Goal: Information Seeking & Learning: Learn about a topic

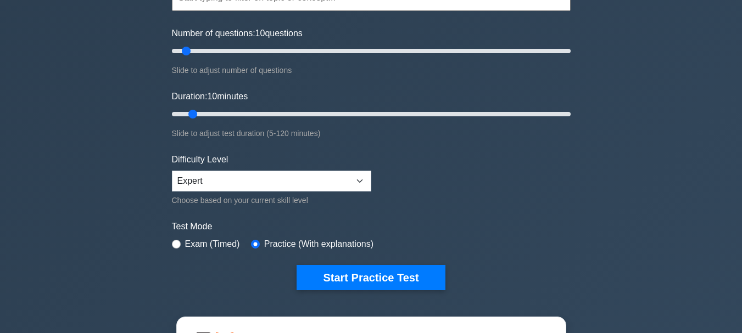
scroll to position [165, 0]
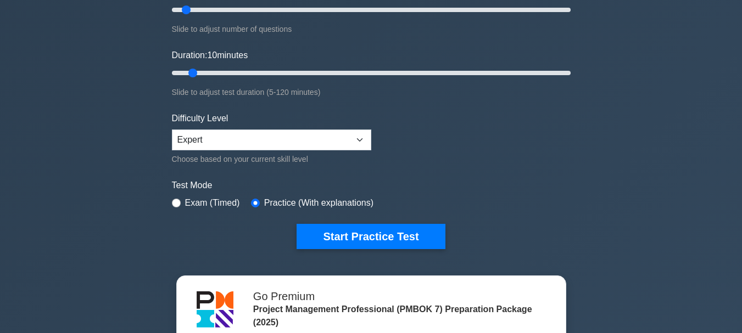
click at [197, 203] on label "Exam (Timed)" at bounding box center [212, 203] width 55 height 13
click at [177, 203] on input "radio" at bounding box center [176, 203] width 9 height 9
radio input "true"
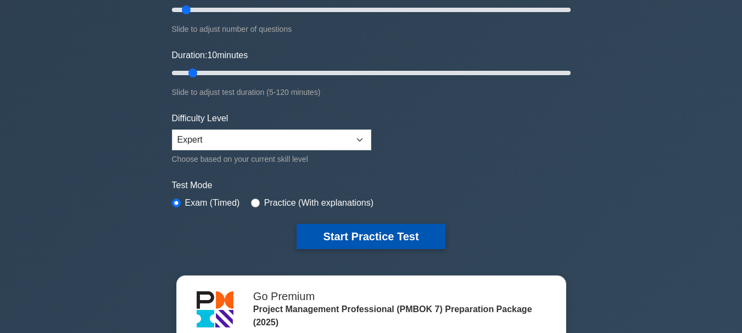
click at [384, 238] on button "Start Practice Test" at bounding box center [371, 236] width 148 height 25
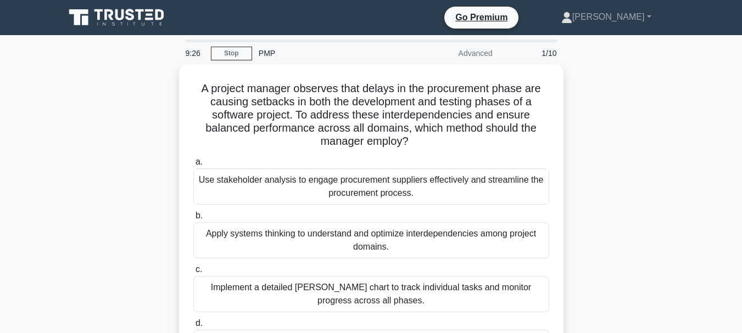
scroll to position [55, 0]
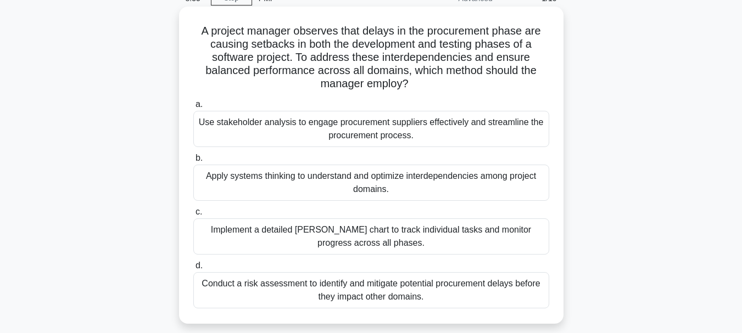
click at [472, 130] on div "Use stakeholder analysis to engage procurement suppliers effectively and stream…" at bounding box center [371, 129] width 356 height 36
click at [193, 108] on input "a. Use stakeholder analysis to engage procurement suppliers effectively and str…" at bounding box center [193, 104] width 0 height 7
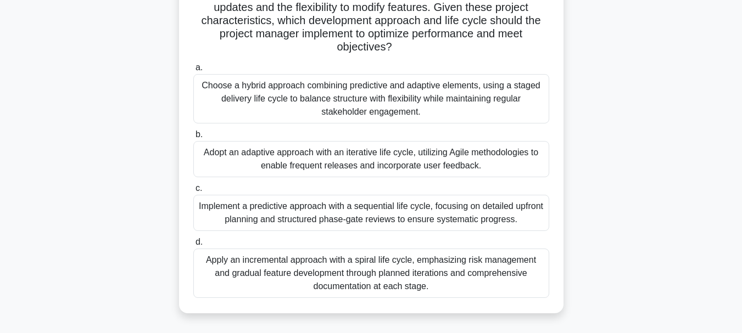
scroll to position [165, 0]
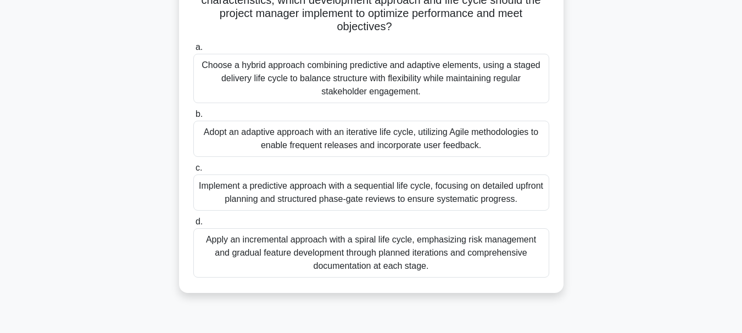
click at [422, 136] on div "Adopt an adaptive approach with an iterative life cycle, utilizing Agile method…" at bounding box center [371, 139] width 356 height 36
click at [193, 118] on input "b. Adopt an adaptive approach with an iterative life cycle, utilizing Agile met…" at bounding box center [193, 114] width 0 height 7
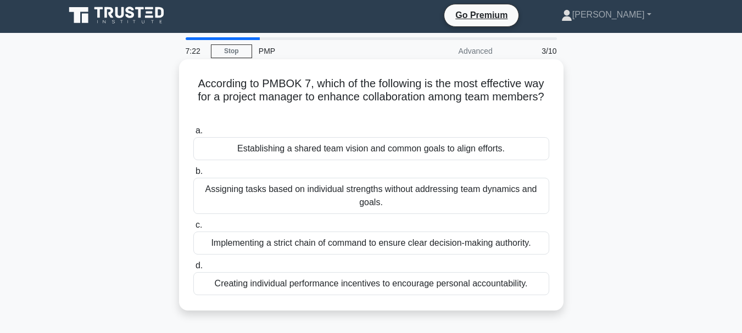
scroll to position [0, 0]
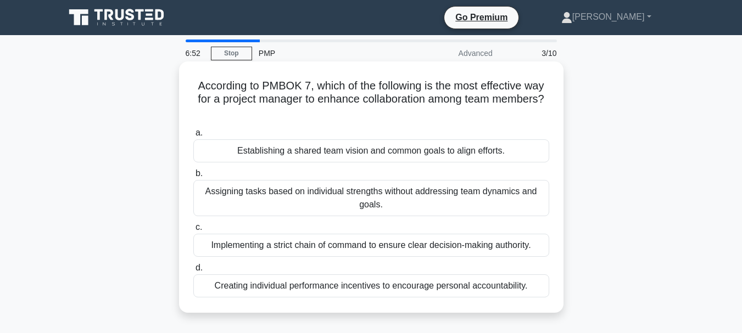
click at [400, 152] on div "Establishing a shared team vision and common goals to align efforts." at bounding box center [371, 151] width 356 height 23
click at [193, 137] on input "a. Establishing a shared team vision and common goals to align efforts." at bounding box center [193, 133] width 0 height 7
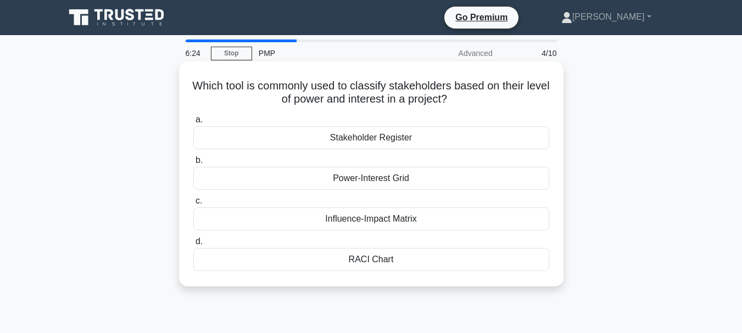
click at [398, 140] on div "Stakeholder Register" at bounding box center [371, 137] width 356 height 23
click at [193, 124] on input "a. Stakeholder Register" at bounding box center [193, 119] width 0 height 7
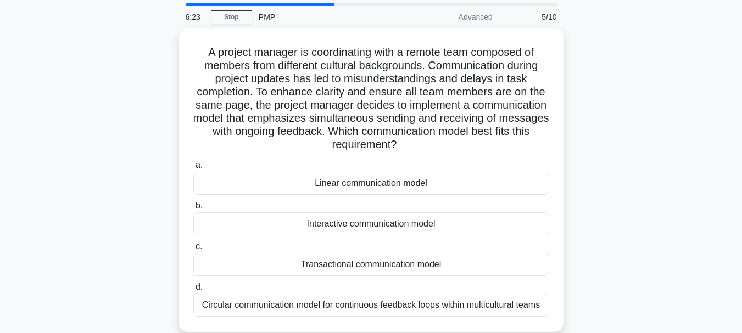
scroll to position [55, 0]
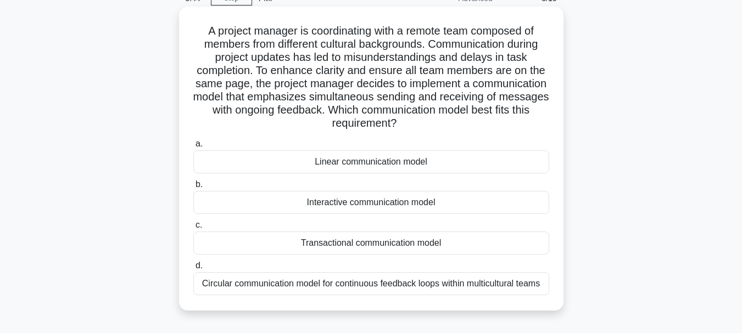
click at [424, 241] on div "Transactional communication model" at bounding box center [371, 243] width 356 height 23
click at [193, 229] on input "c. Transactional communication model" at bounding box center [193, 225] width 0 height 7
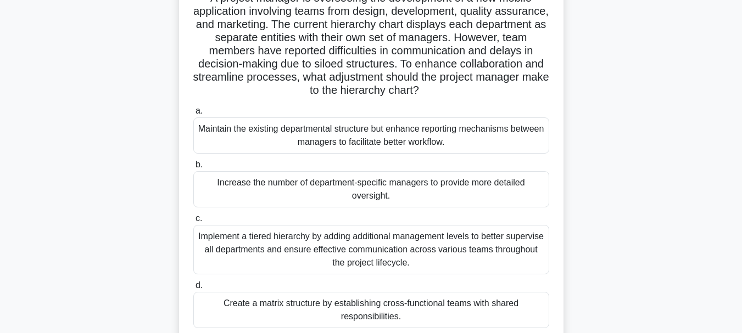
scroll to position [110, 0]
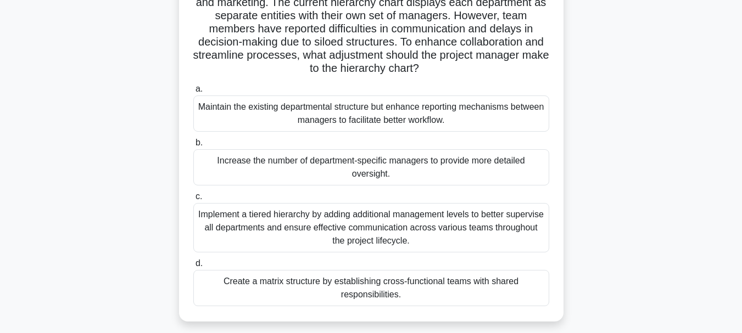
click at [423, 115] on div "Maintain the existing departmental structure but enhance reporting mechanisms b…" at bounding box center [371, 114] width 356 height 36
click at [193, 93] on input "a. Maintain the existing departmental structure but enhance reporting mechanism…" at bounding box center [193, 89] width 0 height 7
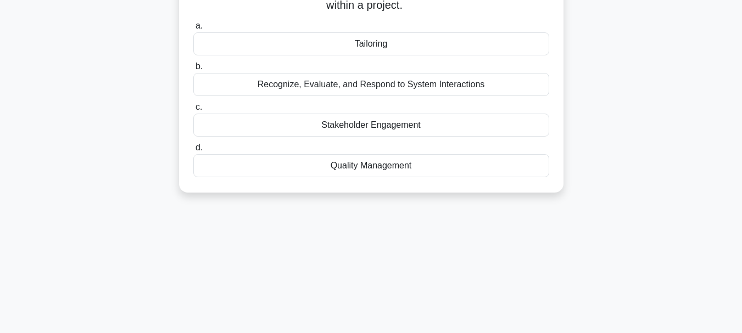
scroll to position [0, 0]
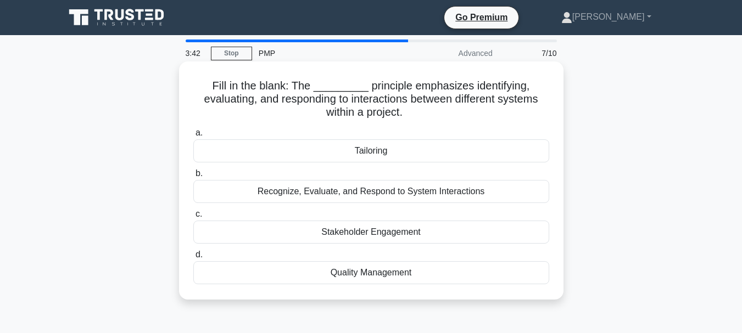
click at [532, 192] on div "Recognize, Evaluate, and Respond to System Interactions" at bounding box center [371, 191] width 356 height 23
click at [193, 177] on input "b. Recognize, Evaluate, and Respond to System Interactions" at bounding box center [193, 173] width 0 height 7
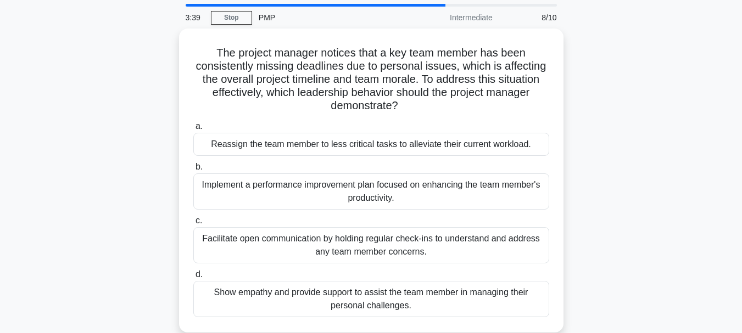
scroll to position [55, 0]
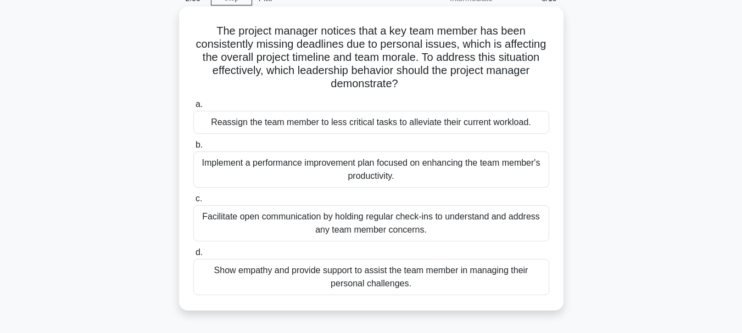
click at [454, 276] on div "Show empathy and provide support to assist the team member in managing their pe…" at bounding box center [371, 277] width 356 height 36
click at [193, 257] on input "d. Show empathy and provide support to assist the team member in managing their…" at bounding box center [193, 252] width 0 height 7
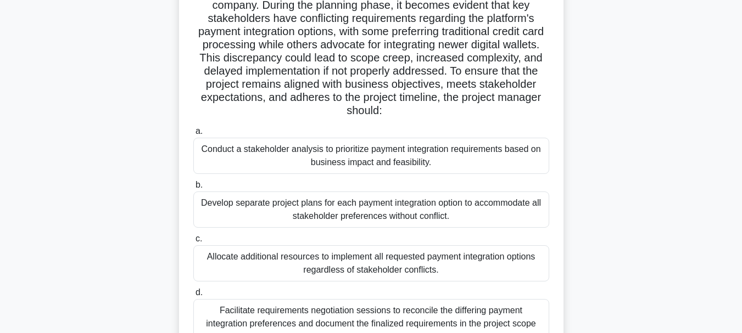
scroll to position [165, 0]
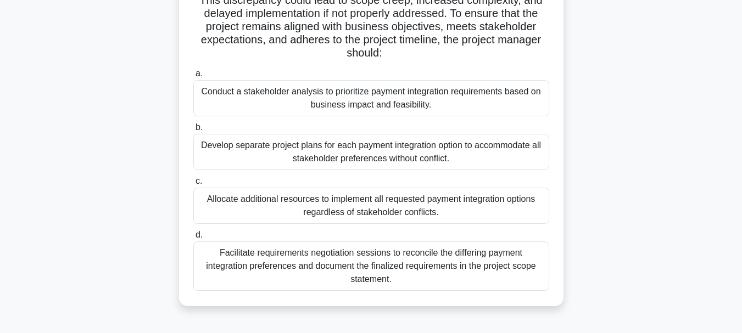
click at [469, 98] on div "Conduct a stakeholder analysis to prioritize payment integration requirements b…" at bounding box center [371, 98] width 356 height 36
click at [193, 77] on input "a. Conduct a stakeholder analysis to prioritize payment integration requirement…" at bounding box center [193, 73] width 0 height 7
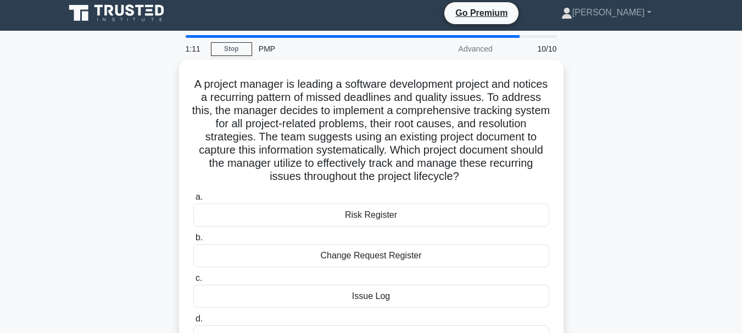
scroll to position [0, 0]
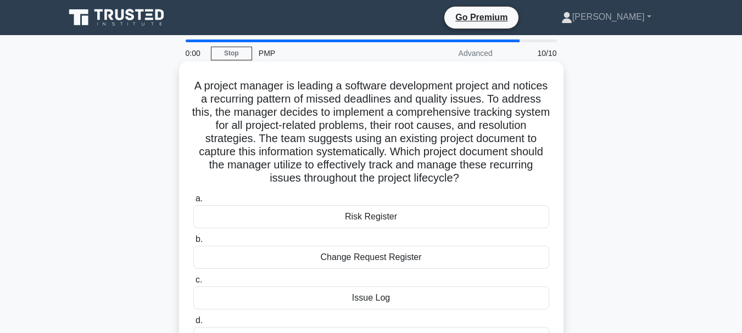
click at [389, 301] on div "Issue Log" at bounding box center [371, 298] width 356 height 23
click at [193, 284] on input "c. Issue Log" at bounding box center [193, 280] width 0 height 7
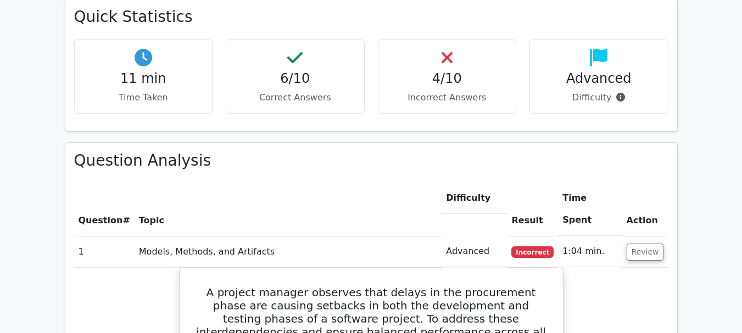
scroll to position [659, 0]
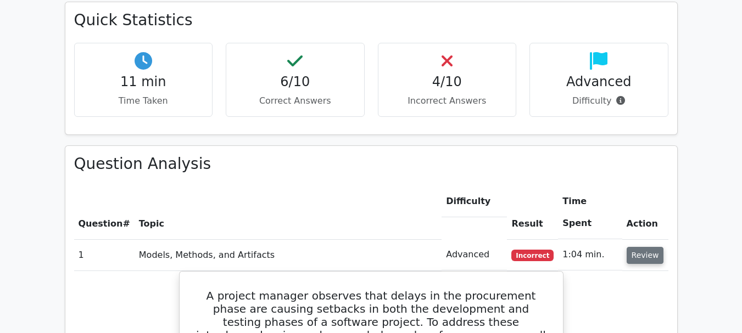
click at [640, 247] on button "Review" at bounding box center [645, 255] width 37 height 17
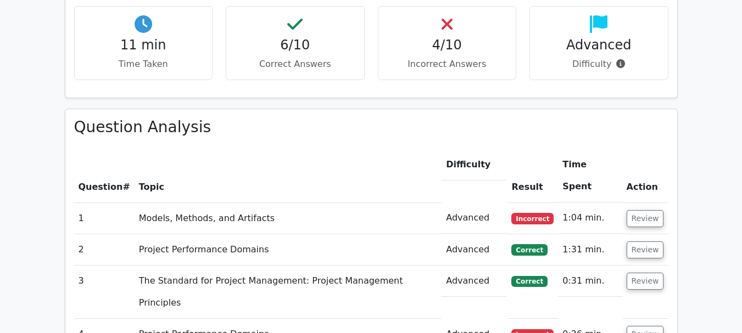
scroll to position [714, 0]
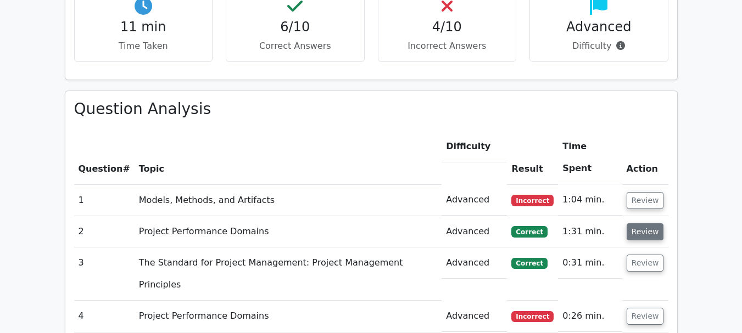
click at [649, 224] on button "Review" at bounding box center [645, 232] width 37 height 17
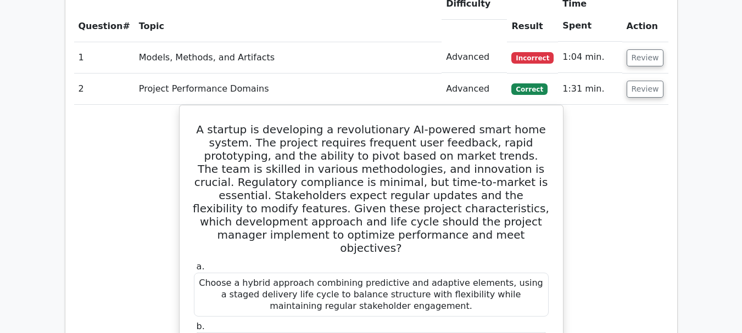
scroll to position [879, 0]
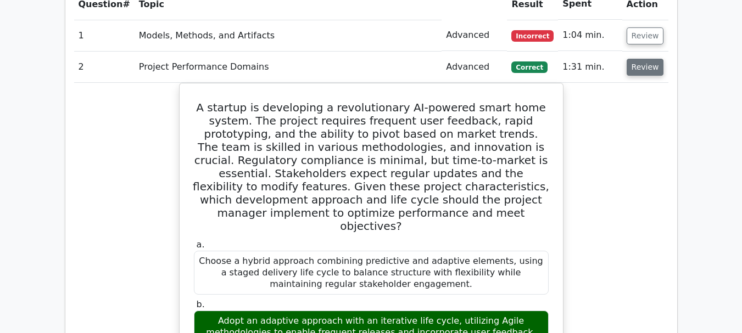
click at [647, 59] on button "Review" at bounding box center [645, 67] width 37 height 17
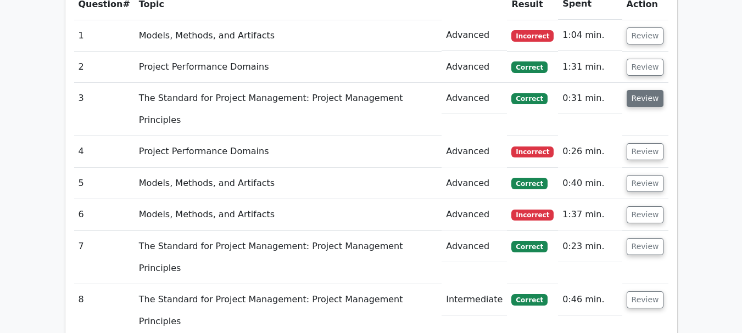
click at [647, 90] on button "Review" at bounding box center [645, 98] width 37 height 17
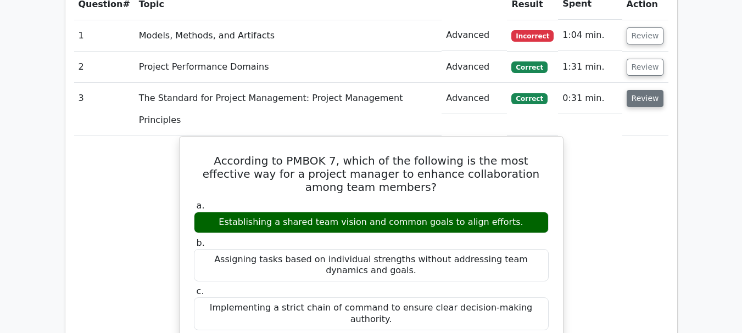
click at [645, 90] on button "Review" at bounding box center [645, 98] width 37 height 17
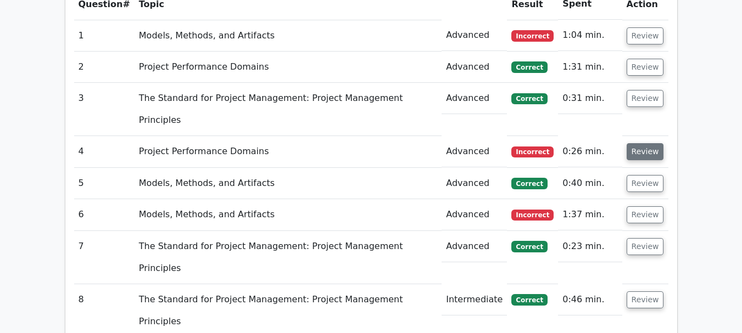
click at [646, 143] on button "Review" at bounding box center [645, 151] width 37 height 17
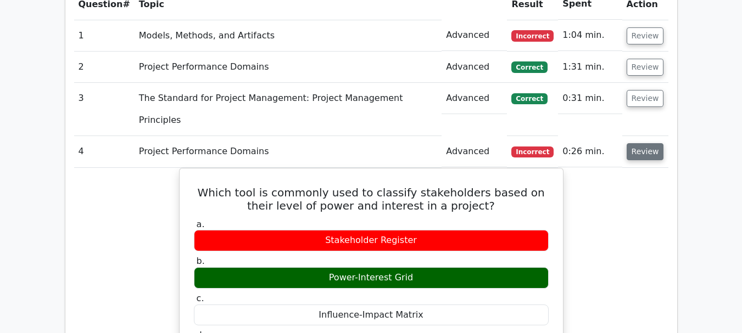
click at [646, 143] on button "Review" at bounding box center [645, 151] width 37 height 17
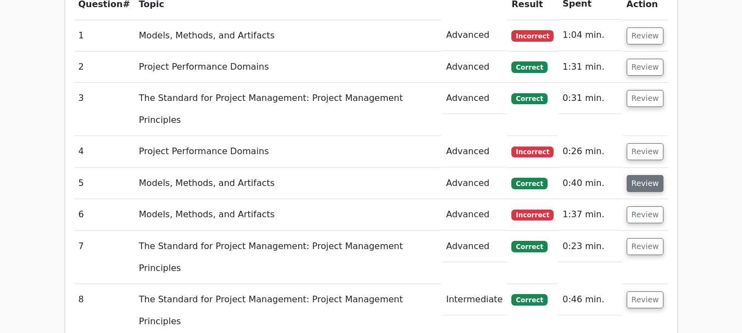
click at [647, 175] on button "Review" at bounding box center [645, 183] width 37 height 17
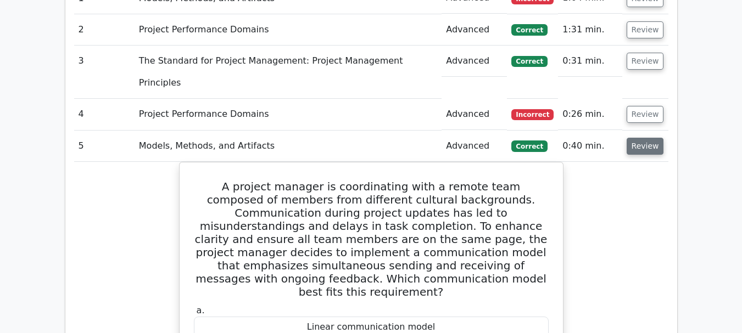
scroll to position [934, 0]
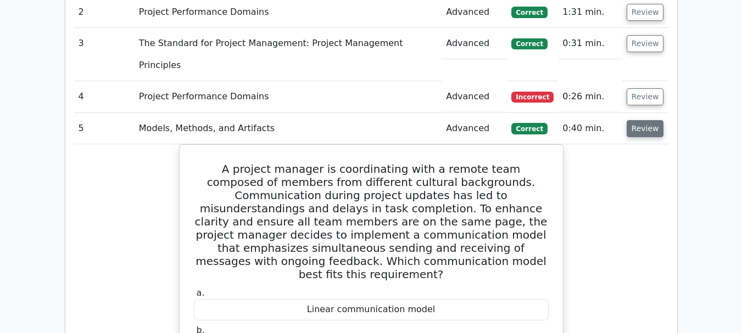
click at [648, 120] on button "Review" at bounding box center [645, 128] width 37 height 17
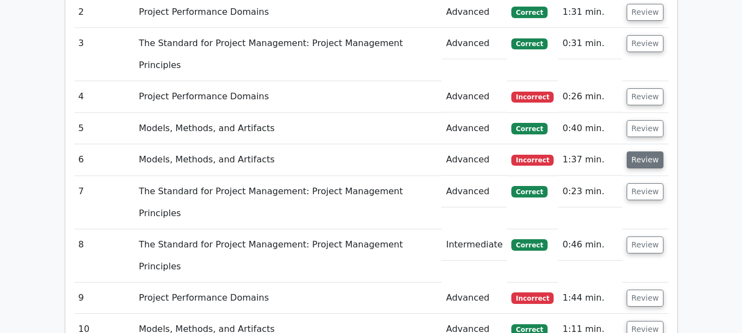
click at [647, 152] on button "Review" at bounding box center [645, 160] width 37 height 17
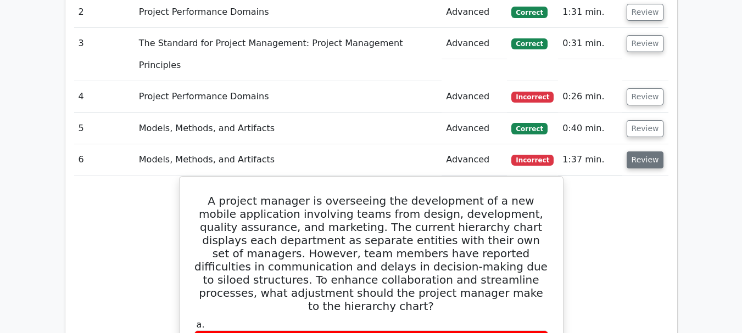
click at [648, 152] on button "Review" at bounding box center [645, 160] width 37 height 17
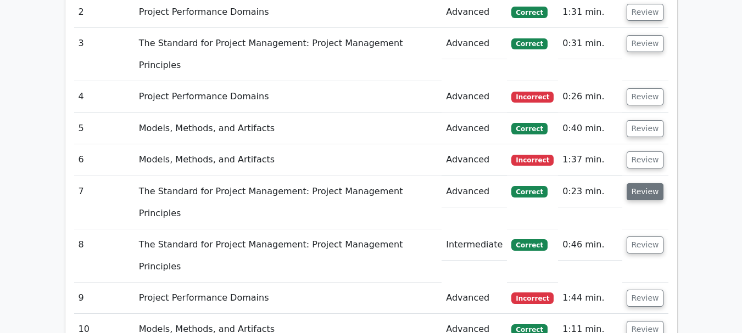
click at [642, 183] on button "Review" at bounding box center [645, 191] width 37 height 17
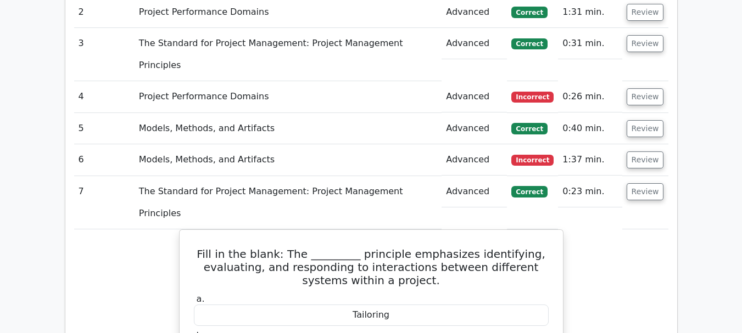
scroll to position [989, 0]
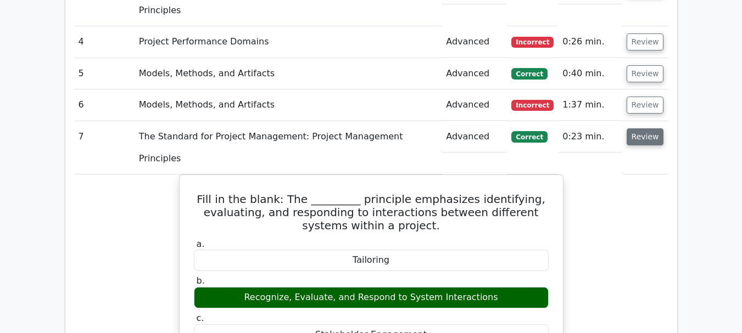
click at [643, 129] on button "Review" at bounding box center [645, 137] width 37 height 17
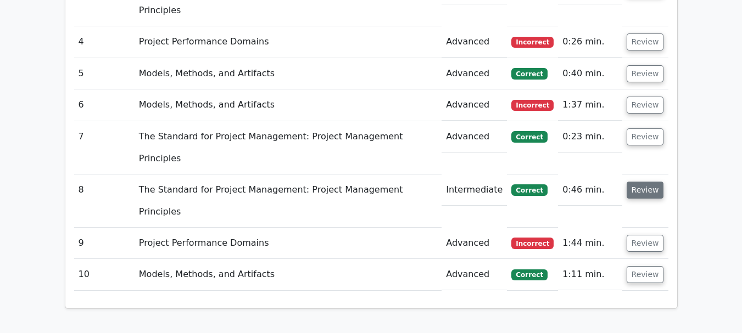
click at [641, 182] on button "Review" at bounding box center [645, 190] width 37 height 17
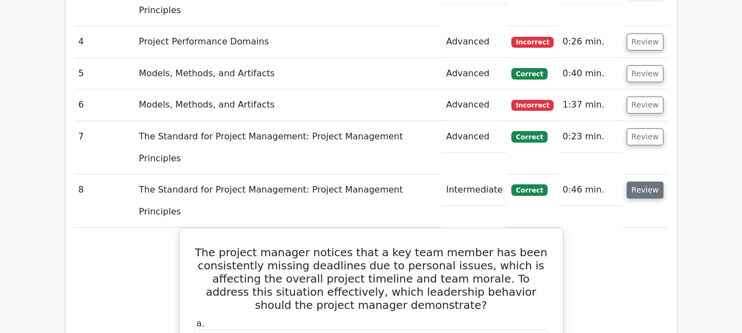
click at [652, 182] on button "Review" at bounding box center [645, 190] width 37 height 17
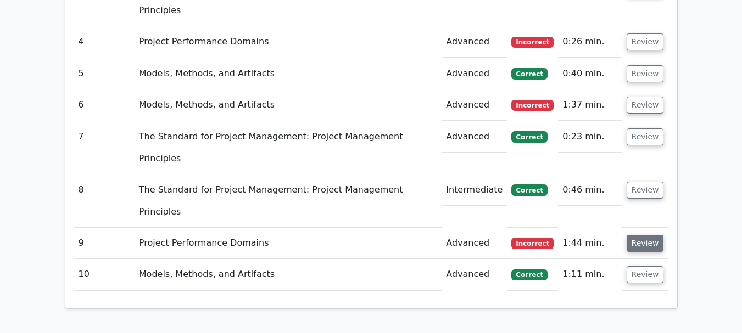
click at [648, 235] on button "Review" at bounding box center [645, 243] width 37 height 17
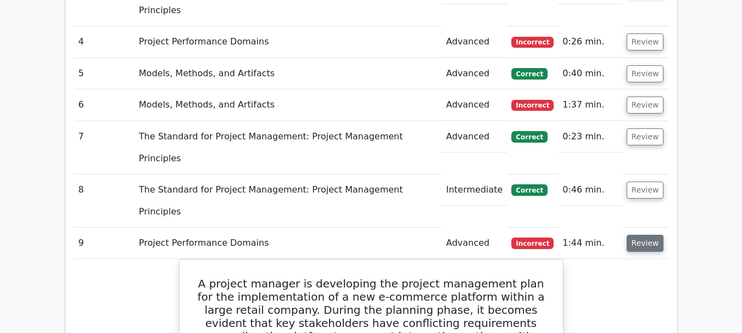
click at [650, 235] on button "Review" at bounding box center [645, 243] width 37 height 17
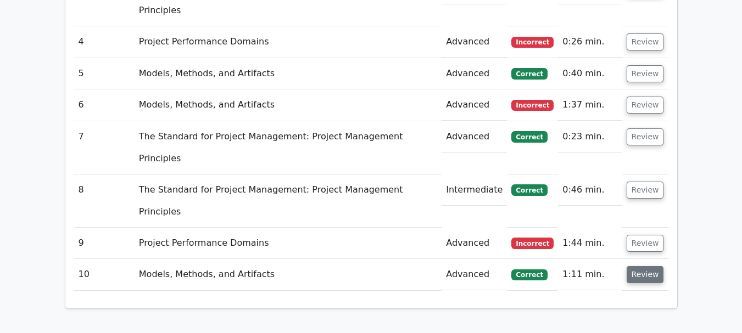
click at [650, 266] on button "Review" at bounding box center [645, 274] width 37 height 17
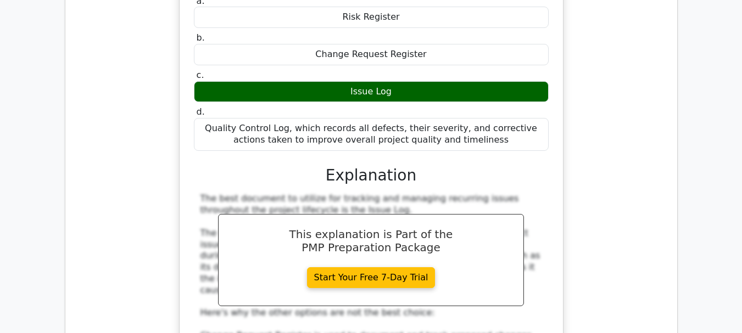
scroll to position [1428, 0]
